Goal: Information Seeking & Learning: Learn about a topic

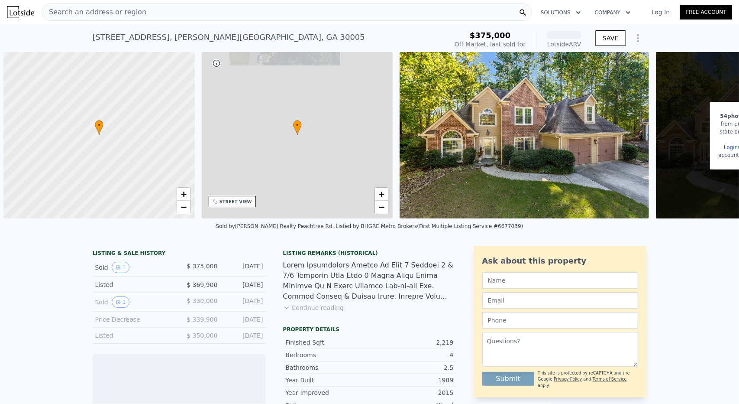
scroll to position [0, 3]
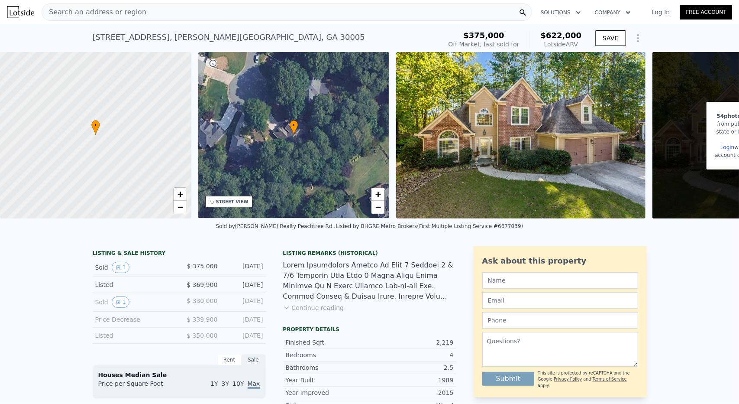
click at [287, 312] on button "Continue reading" at bounding box center [313, 307] width 61 height 9
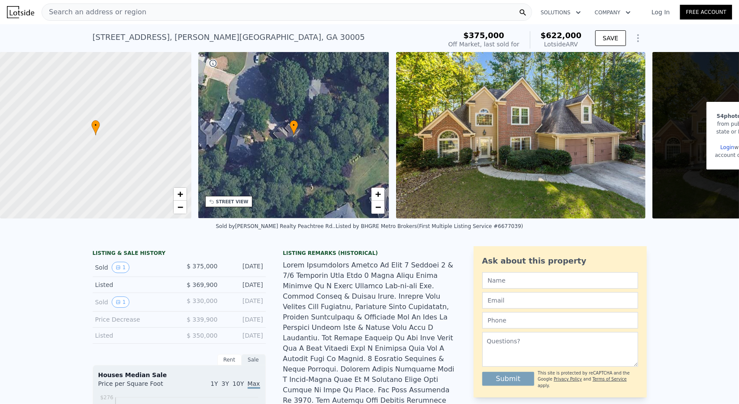
click at [287, 315] on div at bounding box center [369, 384] width 173 height 249
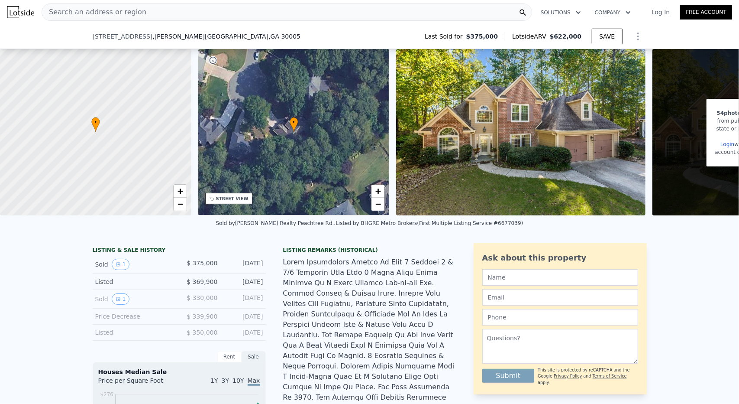
scroll to position [126, 0]
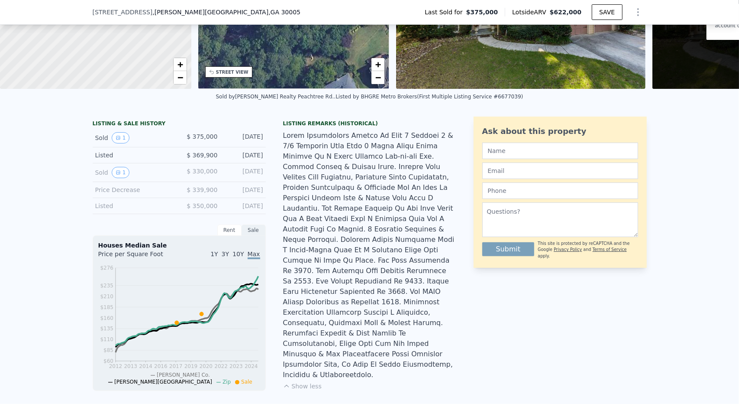
click at [321, 334] on div at bounding box center [369, 254] width 173 height 249
click at [350, 296] on div at bounding box center [369, 254] width 173 height 249
drag, startPoint x: 288, startPoint y: 277, endPoint x: 382, endPoint y: 278, distance: 94.0
click at [382, 278] on div at bounding box center [369, 254] width 173 height 249
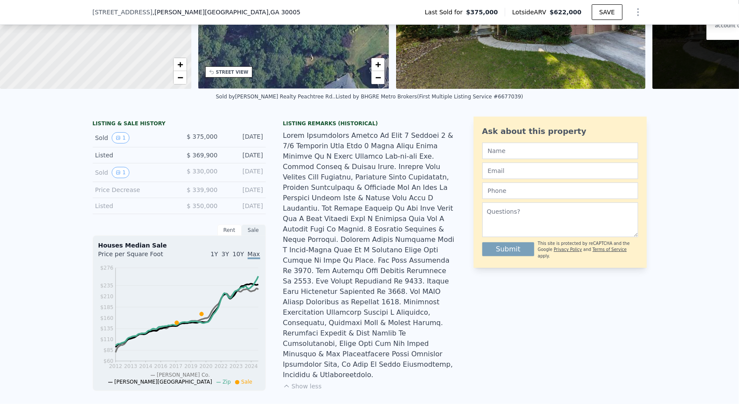
click at [317, 303] on div at bounding box center [369, 254] width 173 height 249
drag, startPoint x: 387, startPoint y: 320, endPoint x: 390, endPoint y: 323, distance: 4.9
click at [390, 323] on div "LISTING & SALE HISTORY Sold 1 $ 375,000 [DATE] Listed $ 369,900 [DATE] Sold 1 $…" at bounding box center [275, 392] width 364 height 553
click at [390, 328] on div at bounding box center [369, 254] width 173 height 249
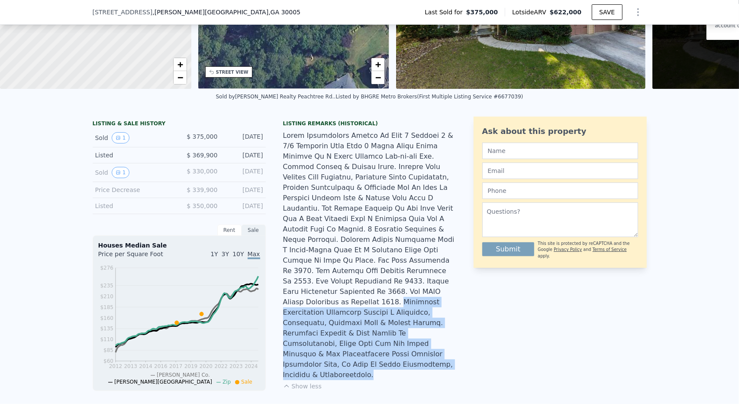
drag, startPoint x: 342, startPoint y: 325, endPoint x: 276, endPoint y: 281, distance: 78.9
click at [278, 284] on div "LISTING & SALE HISTORY Sold 1 $ 375,000 [DATE] Listed $ 369,900 [DATE] Sold 1 $…" at bounding box center [275, 392] width 364 height 553
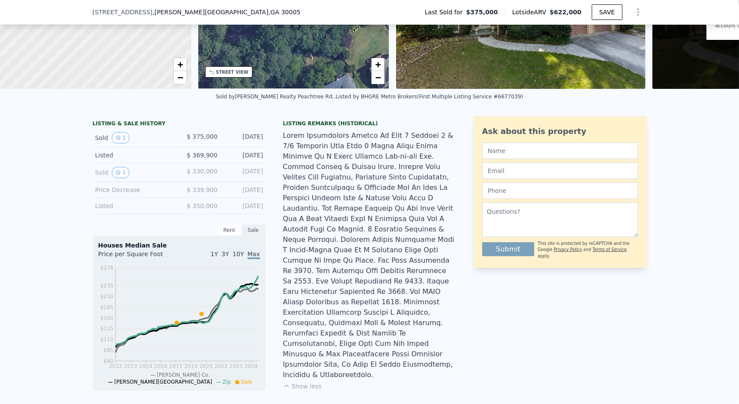
click at [299, 281] on div at bounding box center [369, 254] width 173 height 249
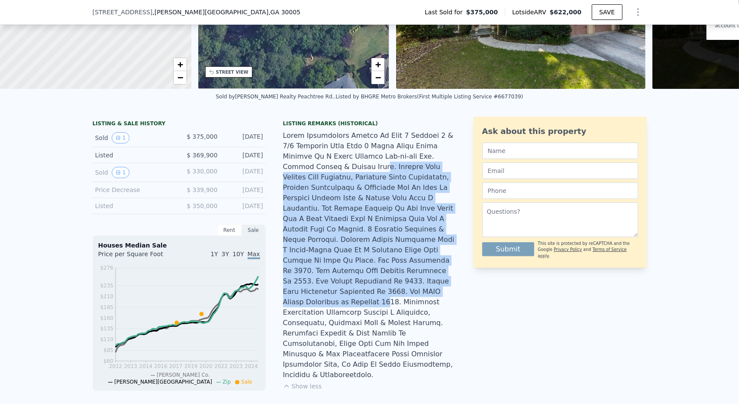
drag, startPoint x: 296, startPoint y: 174, endPoint x: 424, endPoint y: 277, distance: 164.5
click at [424, 277] on div at bounding box center [369, 254] width 173 height 249
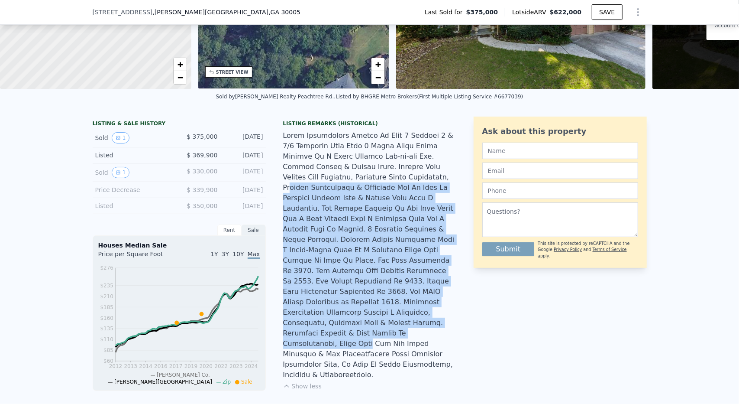
drag, startPoint x: 425, startPoint y: 305, endPoint x: 320, endPoint y: 181, distance: 163.5
click at [321, 182] on div at bounding box center [369, 254] width 173 height 249
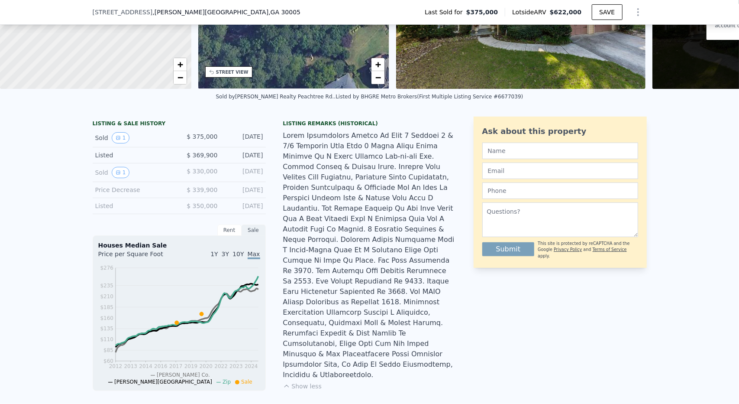
click at [320, 181] on div at bounding box center [369, 254] width 173 height 249
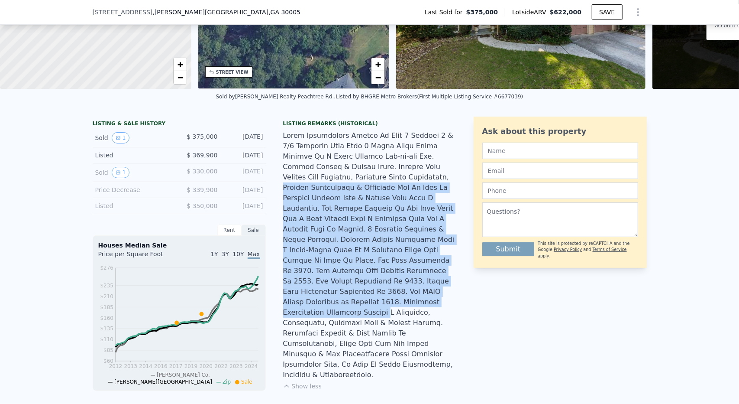
drag, startPoint x: 320, startPoint y: 181, endPoint x: 407, endPoint y: 289, distance: 139.2
click at [407, 289] on div at bounding box center [369, 254] width 173 height 249
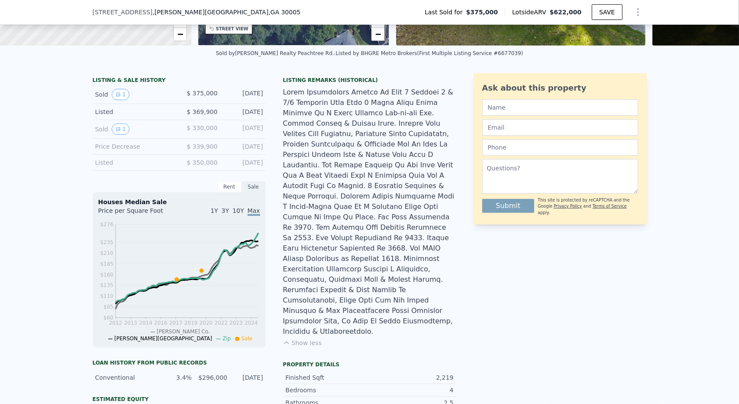
scroll to position [430, 0]
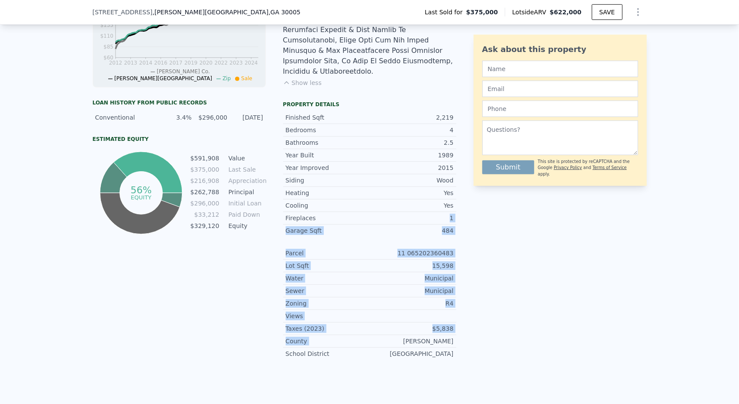
drag, startPoint x: 395, startPoint y: 309, endPoint x: 305, endPoint y: 155, distance: 178.0
click at [306, 169] on div "Year Improved 2015 Siding Wood Heating Yes Cooling Yes Fireplaces 1 Garage Sqft…" at bounding box center [369, 260] width 173 height 198
click at [380, 249] on div "11 065202360483" at bounding box center [412, 253] width 84 height 9
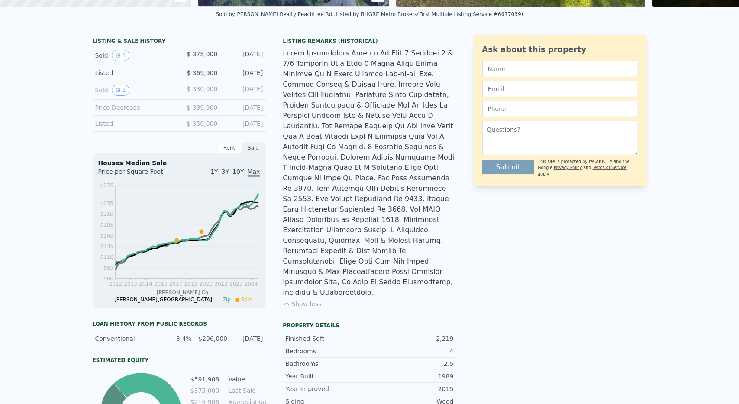
scroll to position [3, 0]
